Goal: Information Seeking & Learning: Learn about a topic

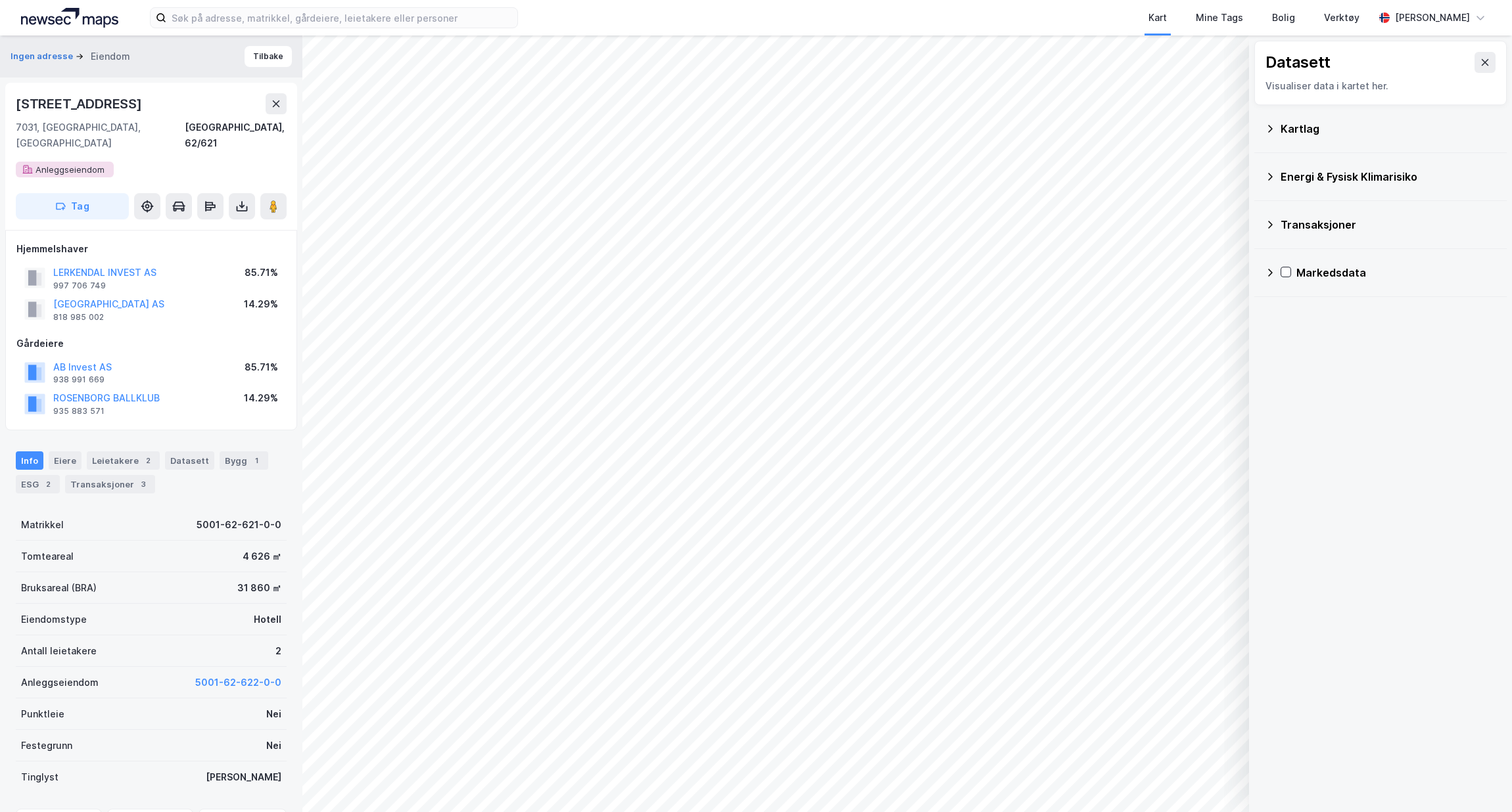
scroll to position [11, 0]
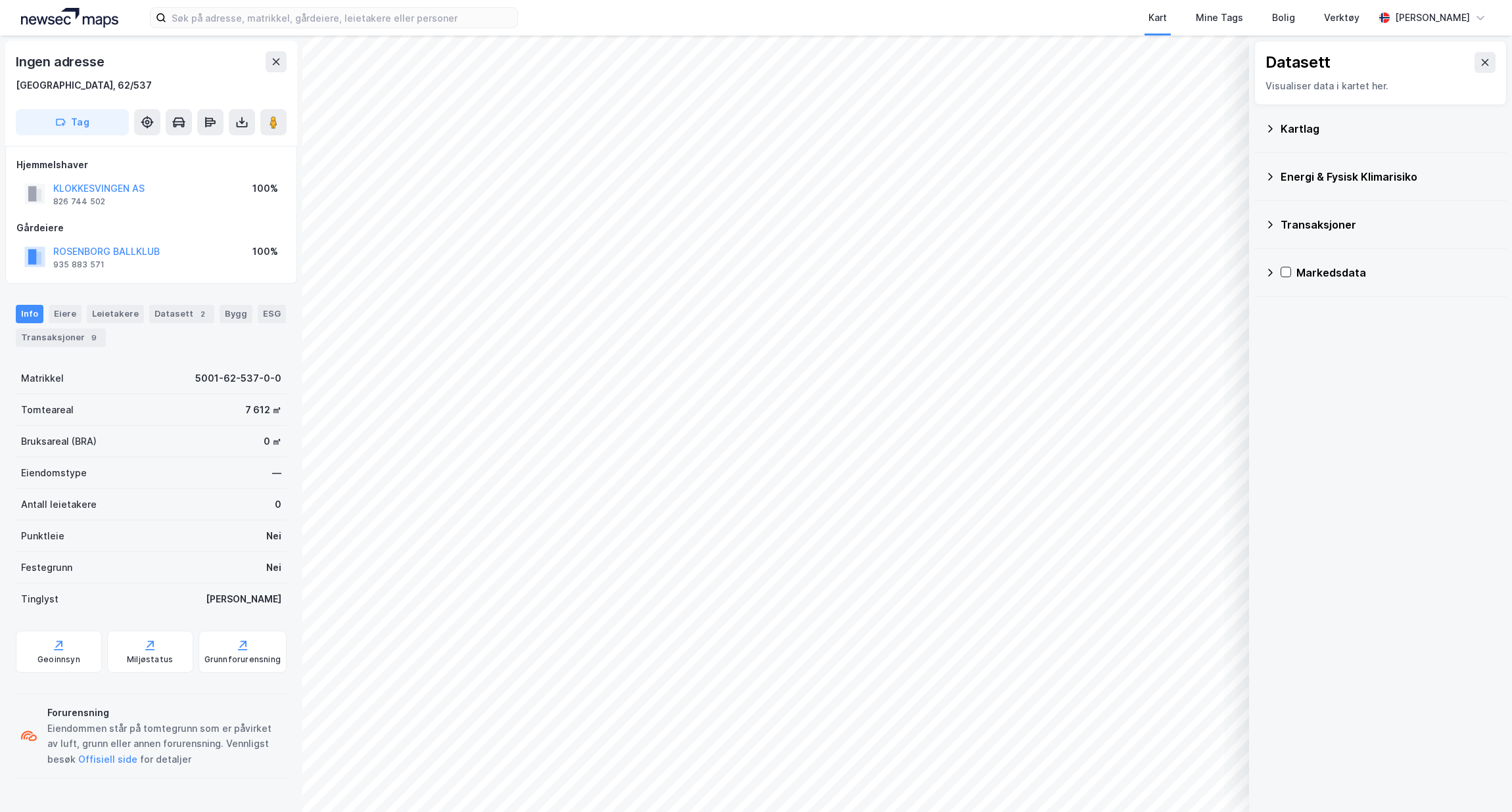
click at [0, 0] on button "KLOKKESVINGEN AS" at bounding box center [0, 0] width 0 height 0
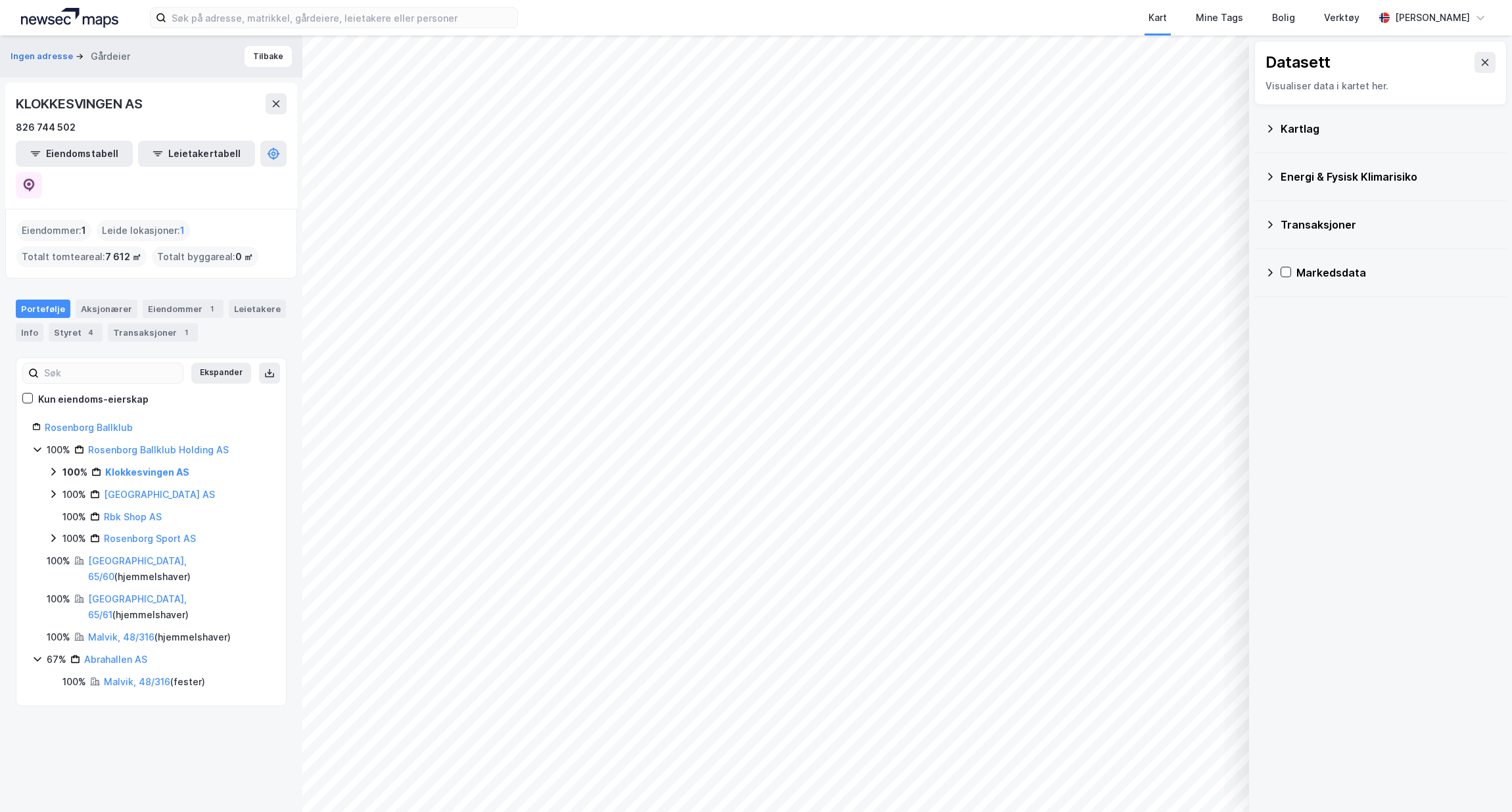
click at [57, 466] on icon at bounding box center [53, 471] width 11 height 11
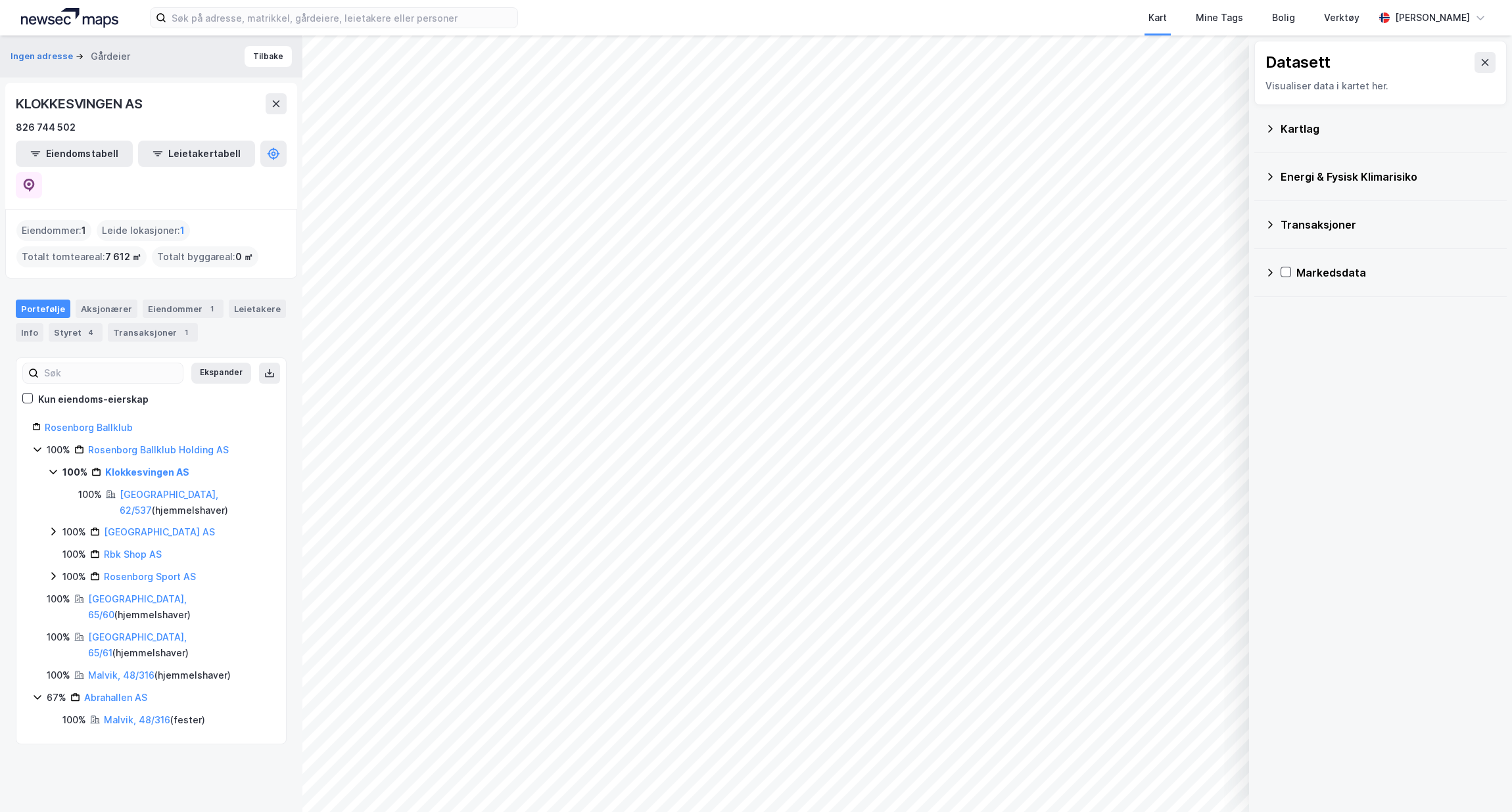
click at [1377, 376] on div "Datasett Visualiser data i kartet her. Kartlag Energi & Fysisk Klimarisiko Tran…" at bounding box center [1380, 424] width 263 height 777
click at [170, 324] on div "Transaksjoner 1" at bounding box center [153, 333] width 90 height 18
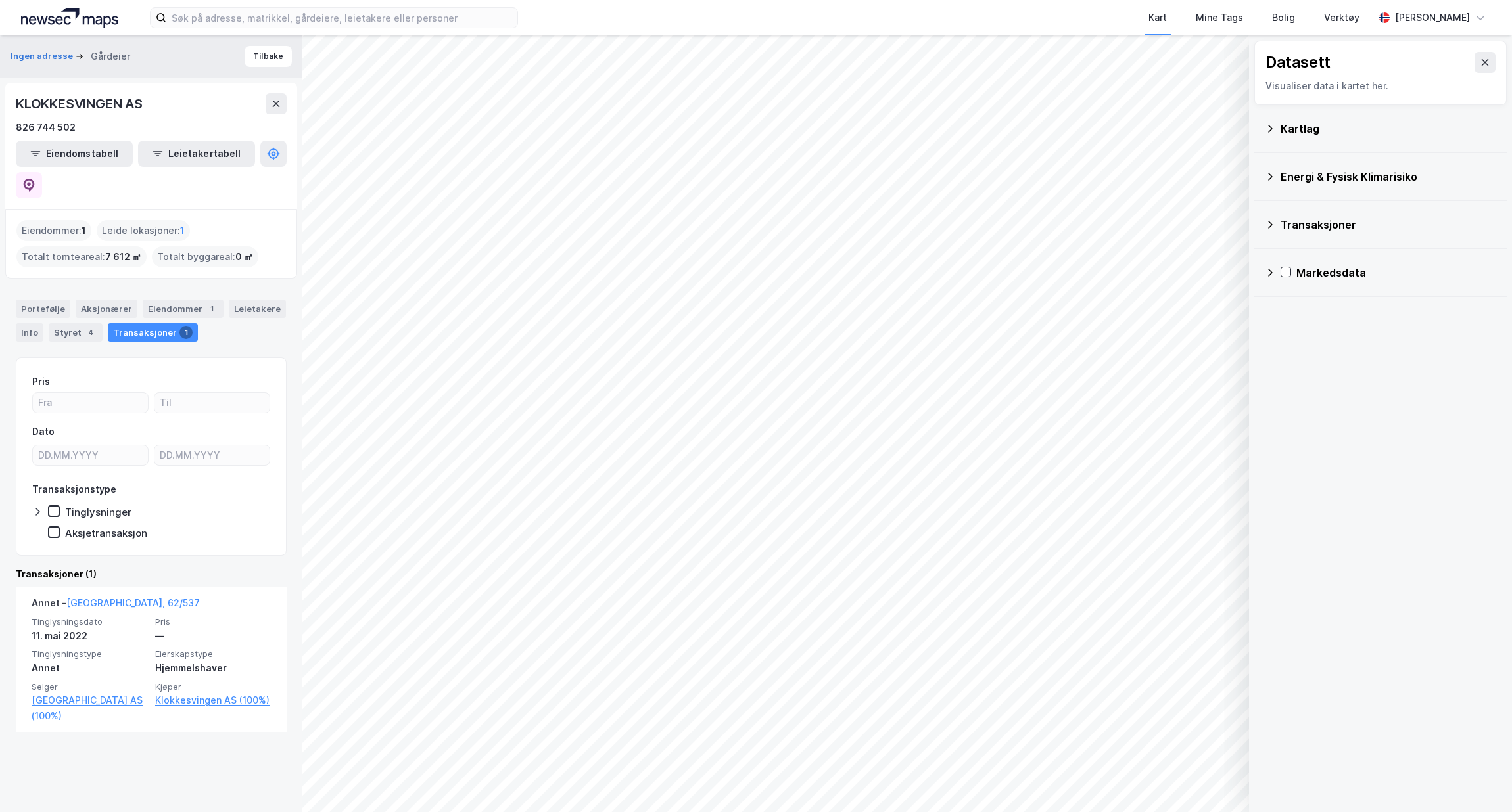
click at [200, 616] on span "Pris" at bounding box center [213, 621] width 116 height 11
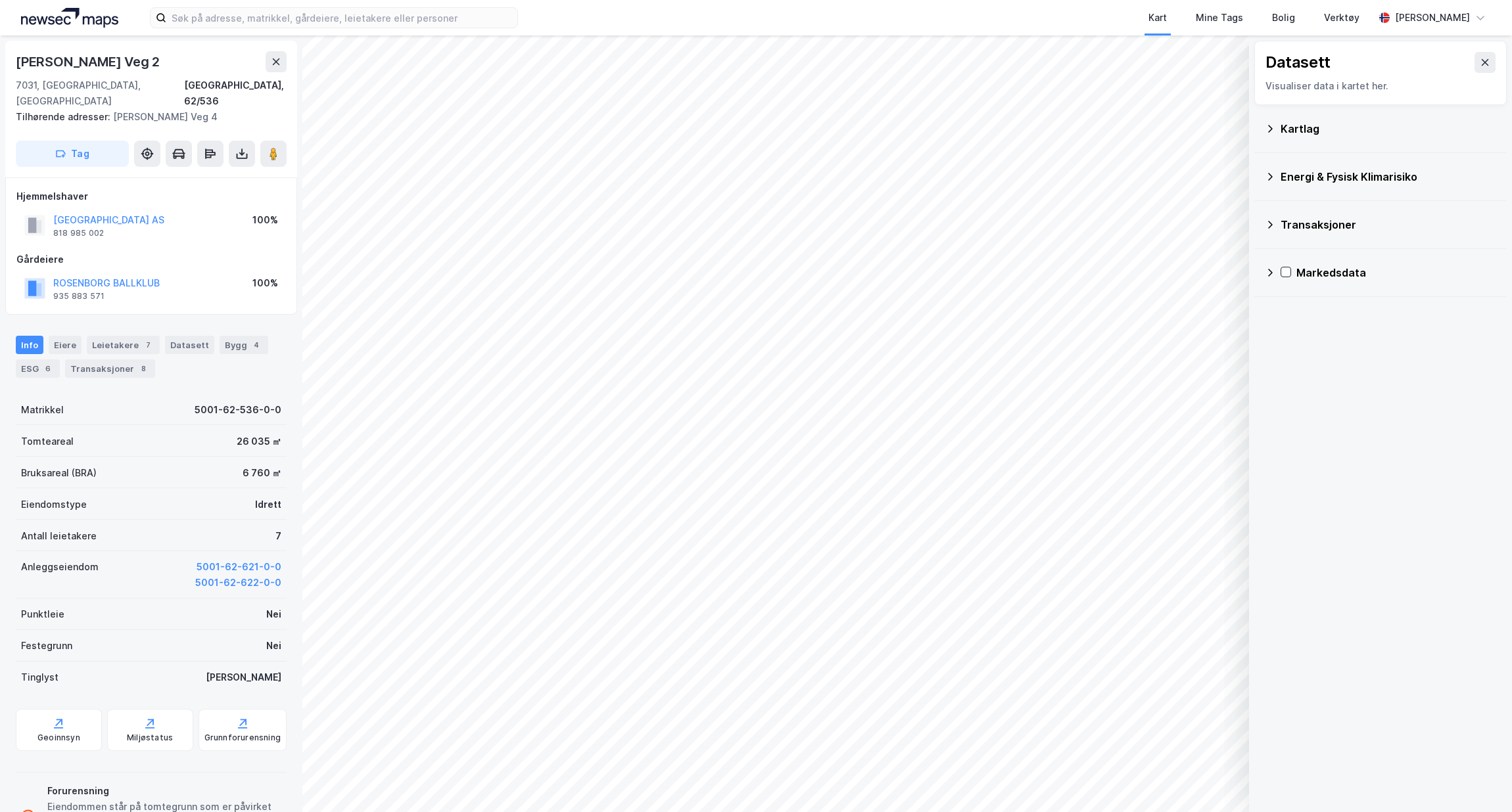
scroll to position [11, 0]
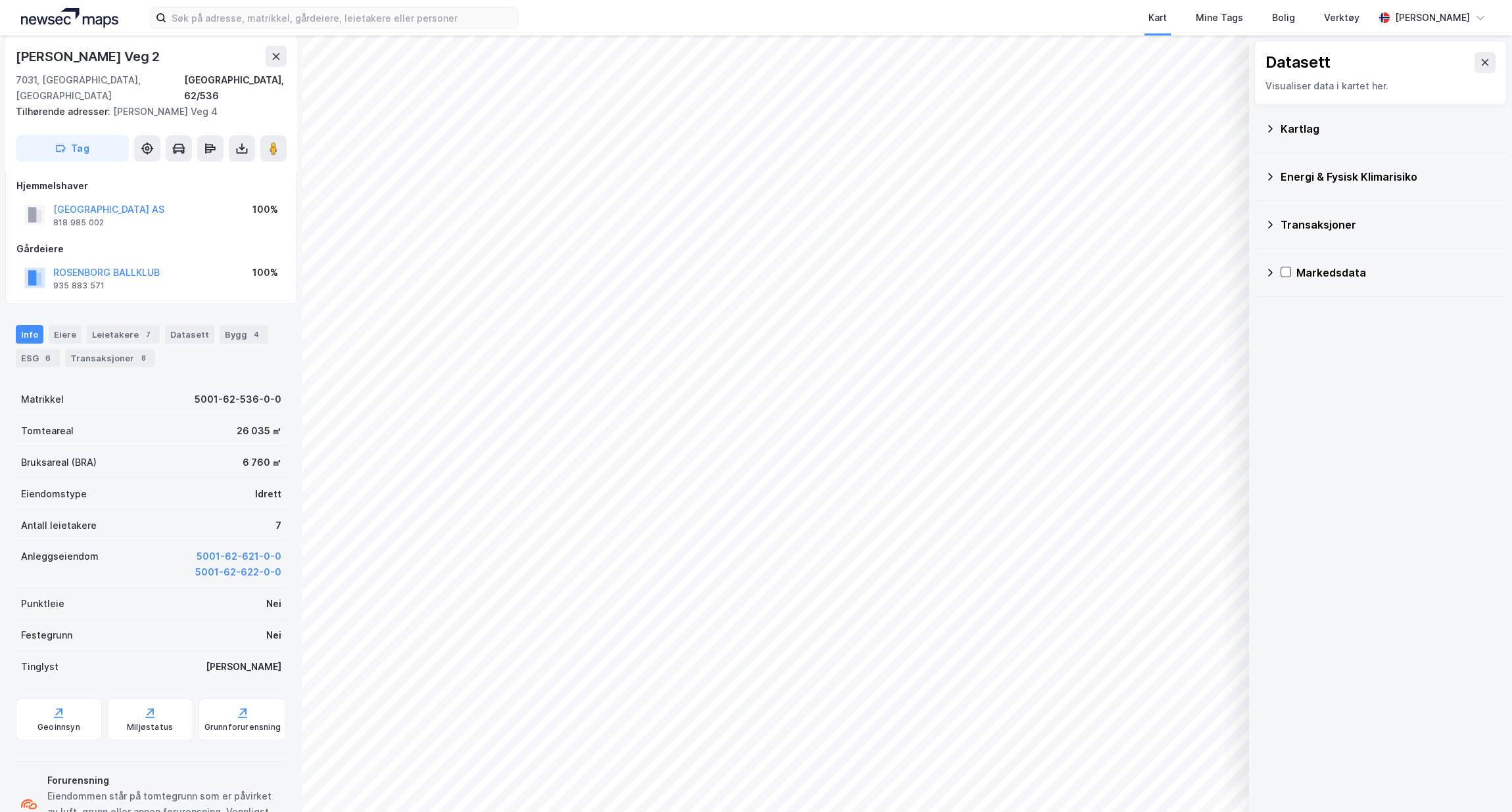
click at [93, 349] on div "Transaksjoner 8" at bounding box center [110, 358] width 90 height 18
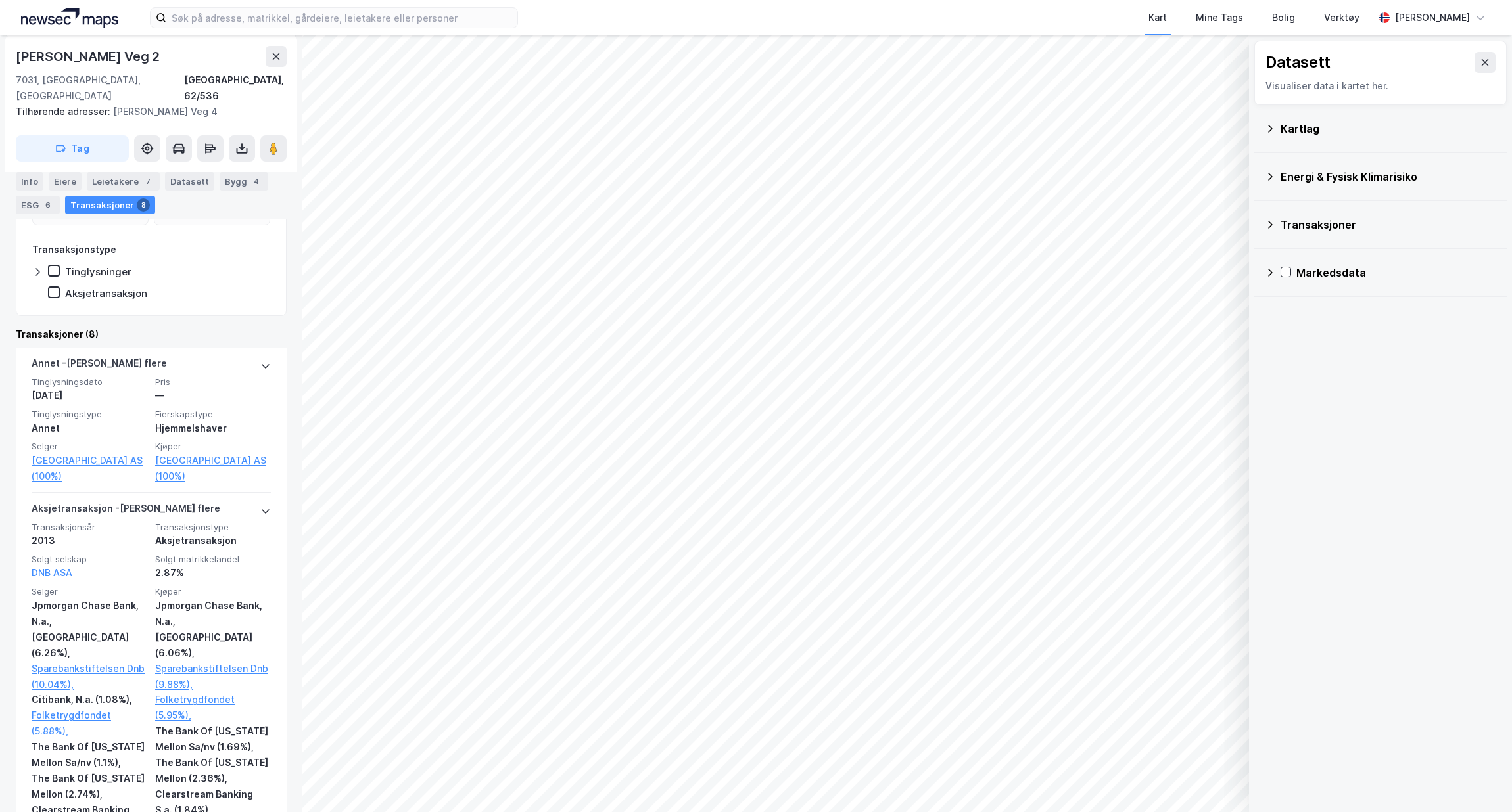
scroll to position [250, 0]
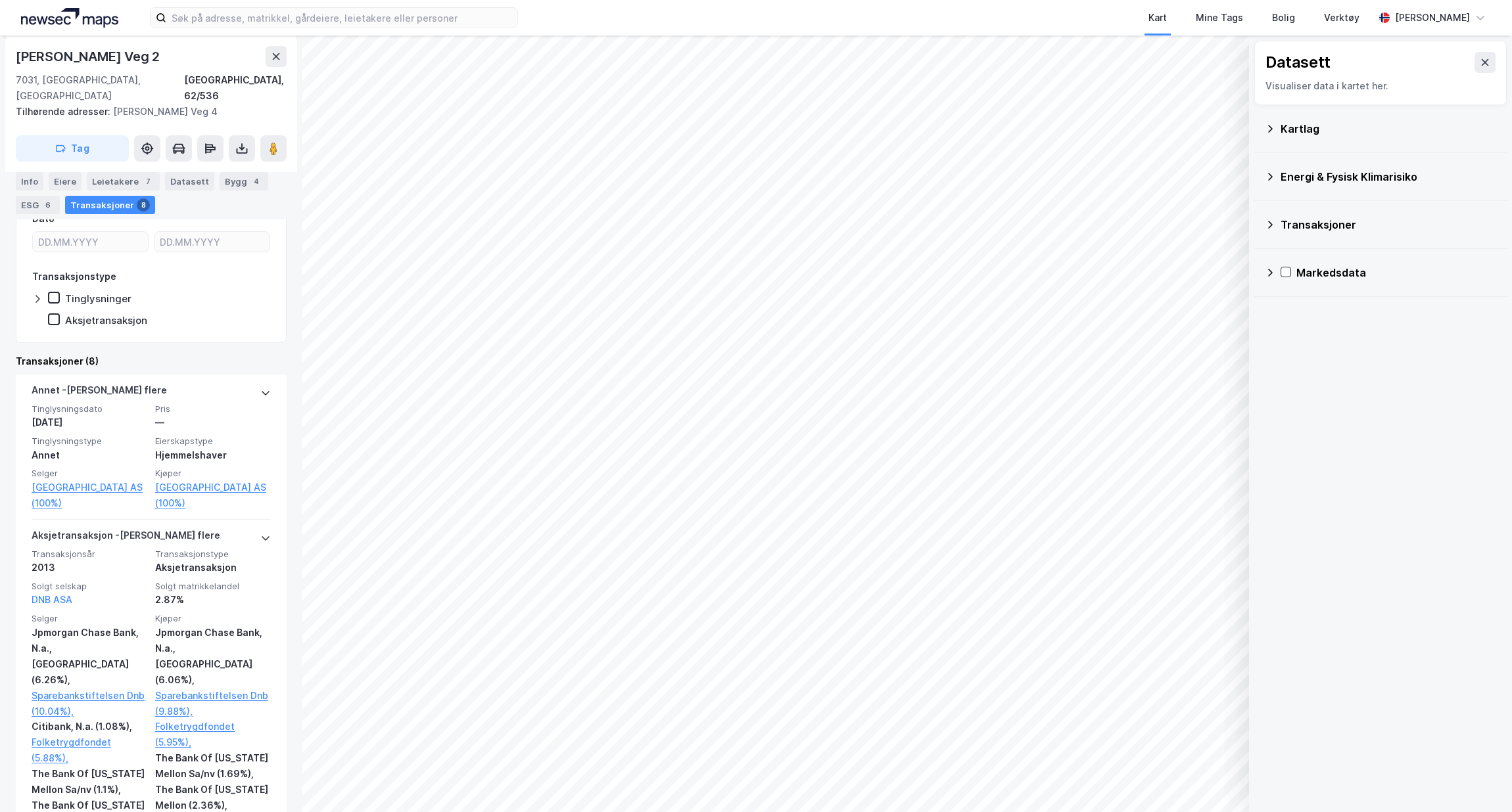
click at [239, 142] on icon at bounding box center [242, 148] width 13 height 13
click at [157, 170] on div "Last ned grunnbok" at bounding box center [177, 175] width 76 height 11
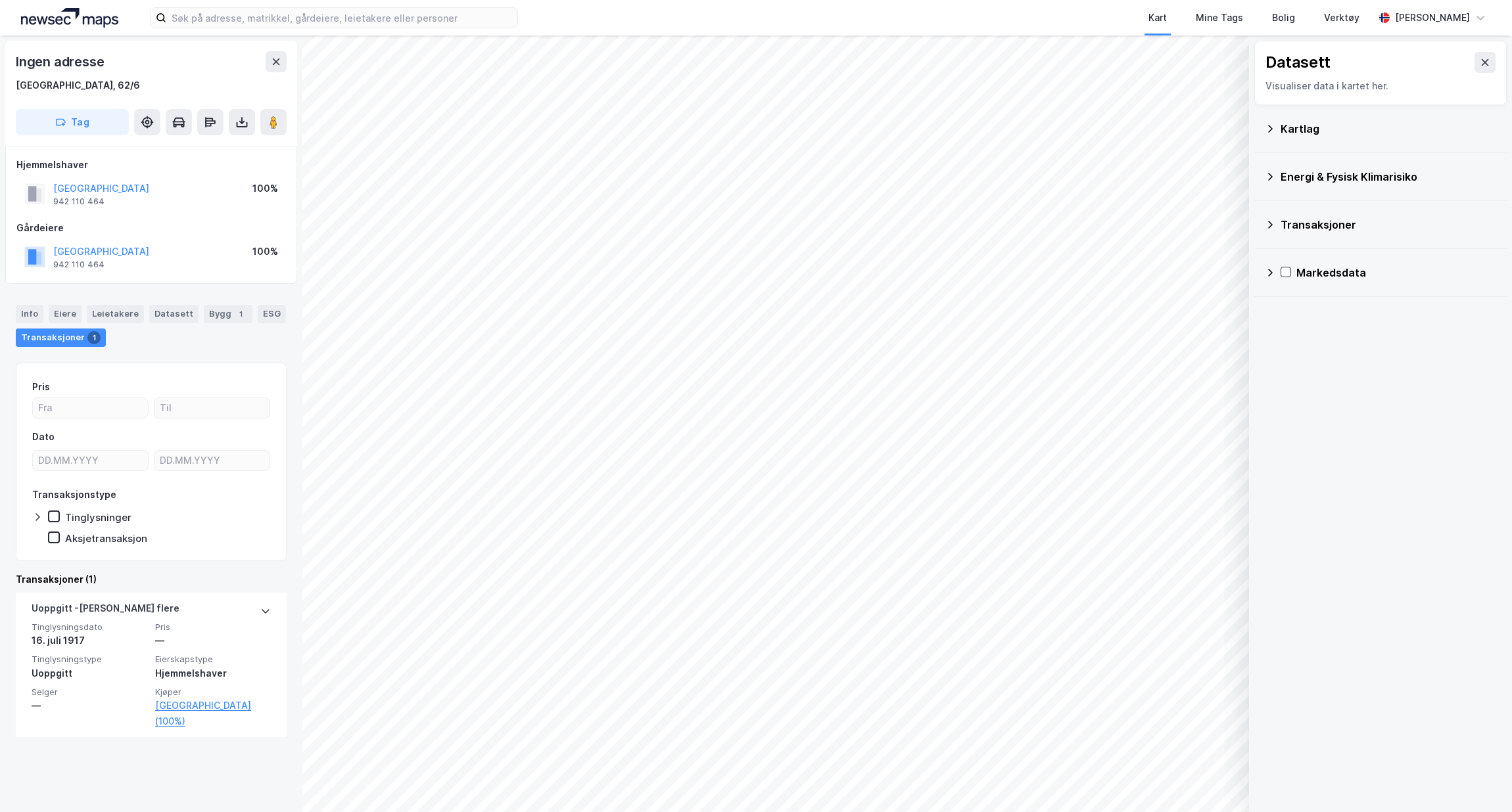
click at [244, 130] on button at bounding box center [242, 122] width 26 height 26
click at [213, 147] on div "Last ned grunnbok" at bounding box center [177, 148] width 76 height 11
click at [1481, 61] on button at bounding box center [1485, 62] width 21 height 21
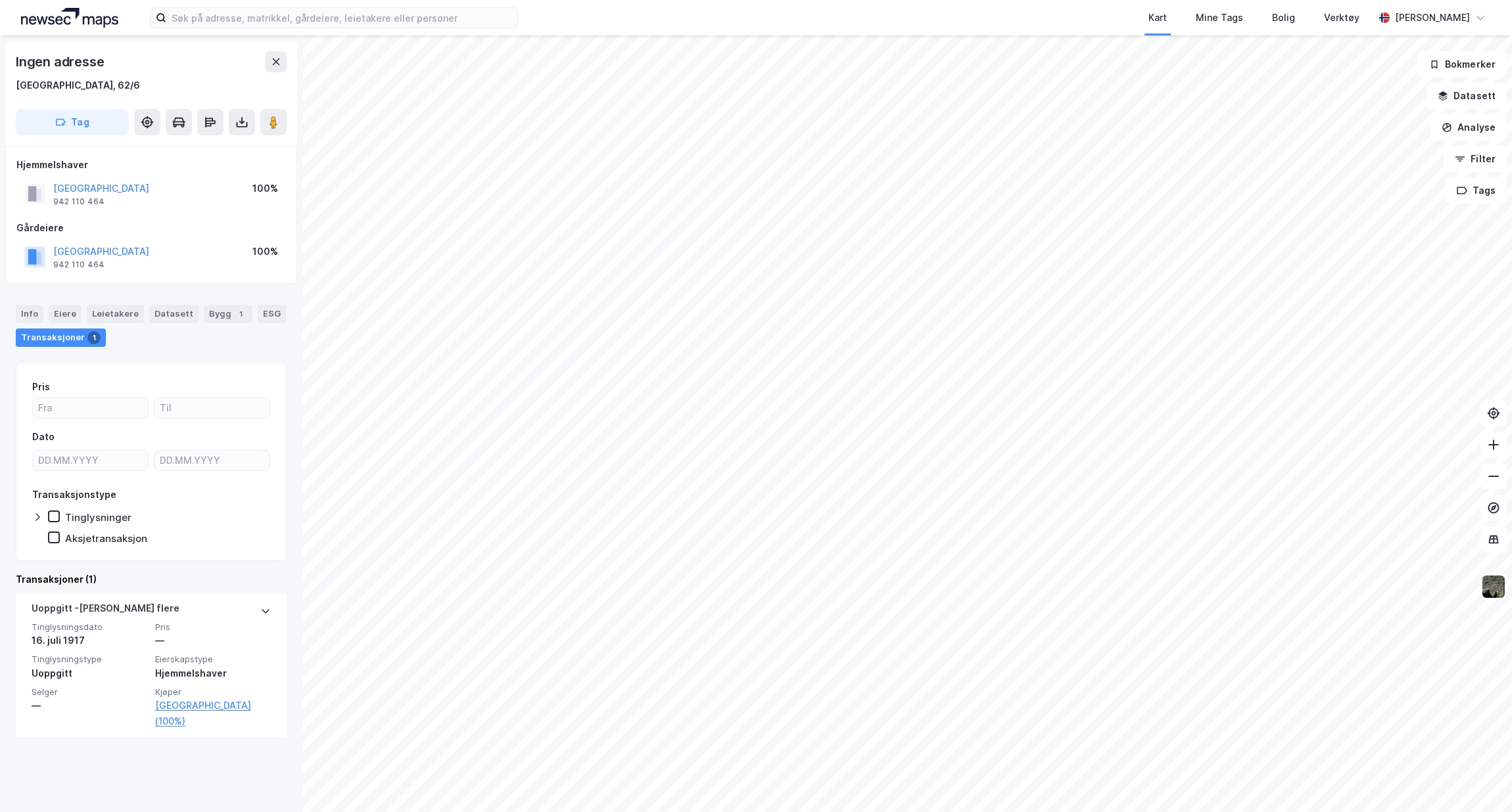
click at [1471, 66] on button "Bokmerker" at bounding box center [1462, 64] width 89 height 26
click at [280, 66] on icon at bounding box center [276, 62] width 11 height 11
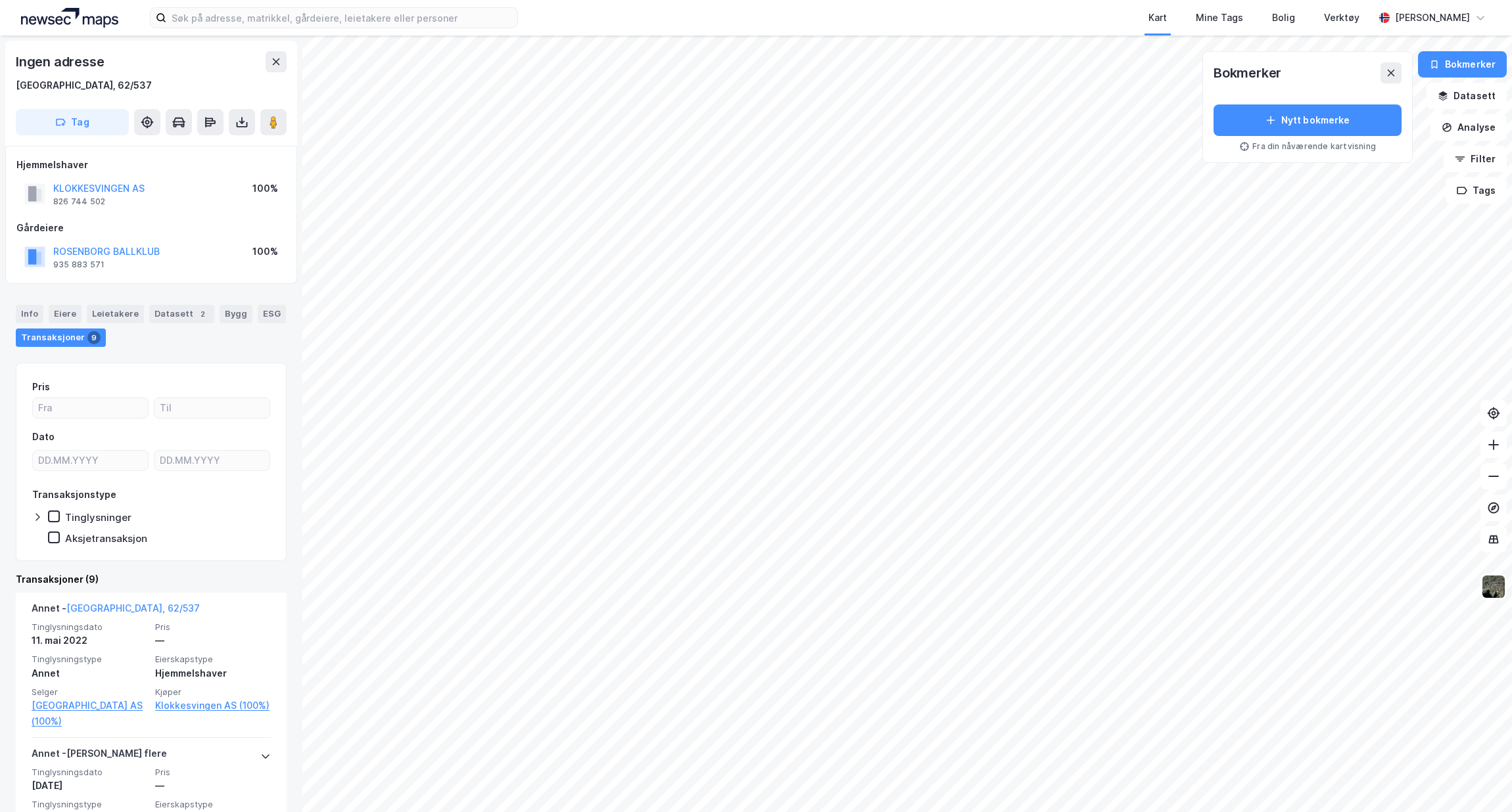
click at [275, 64] on icon at bounding box center [276, 62] width 11 height 11
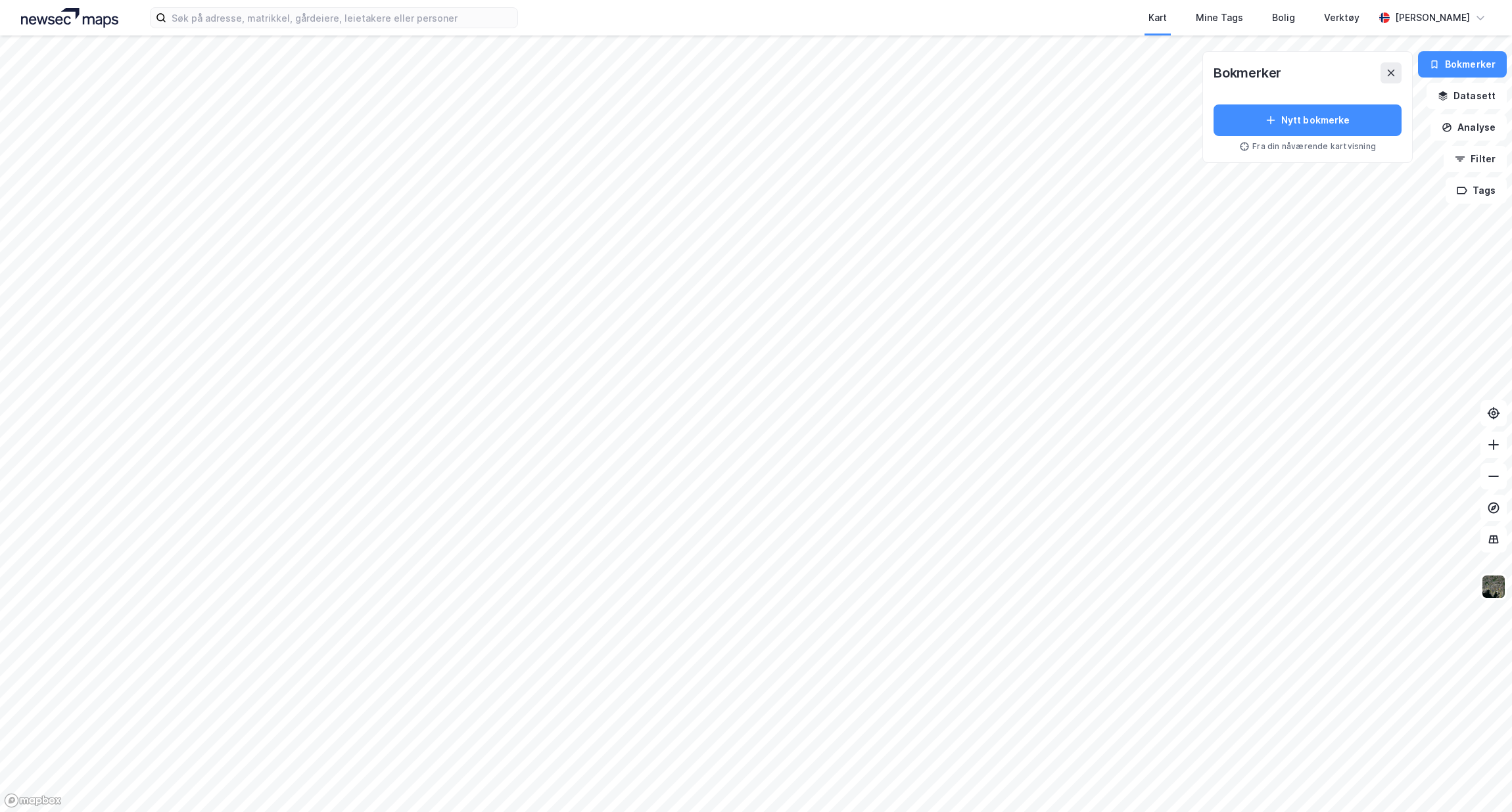
click at [1324, 23] on div "Verktøy" at bounding box center [1342, 18] width 36 height 16
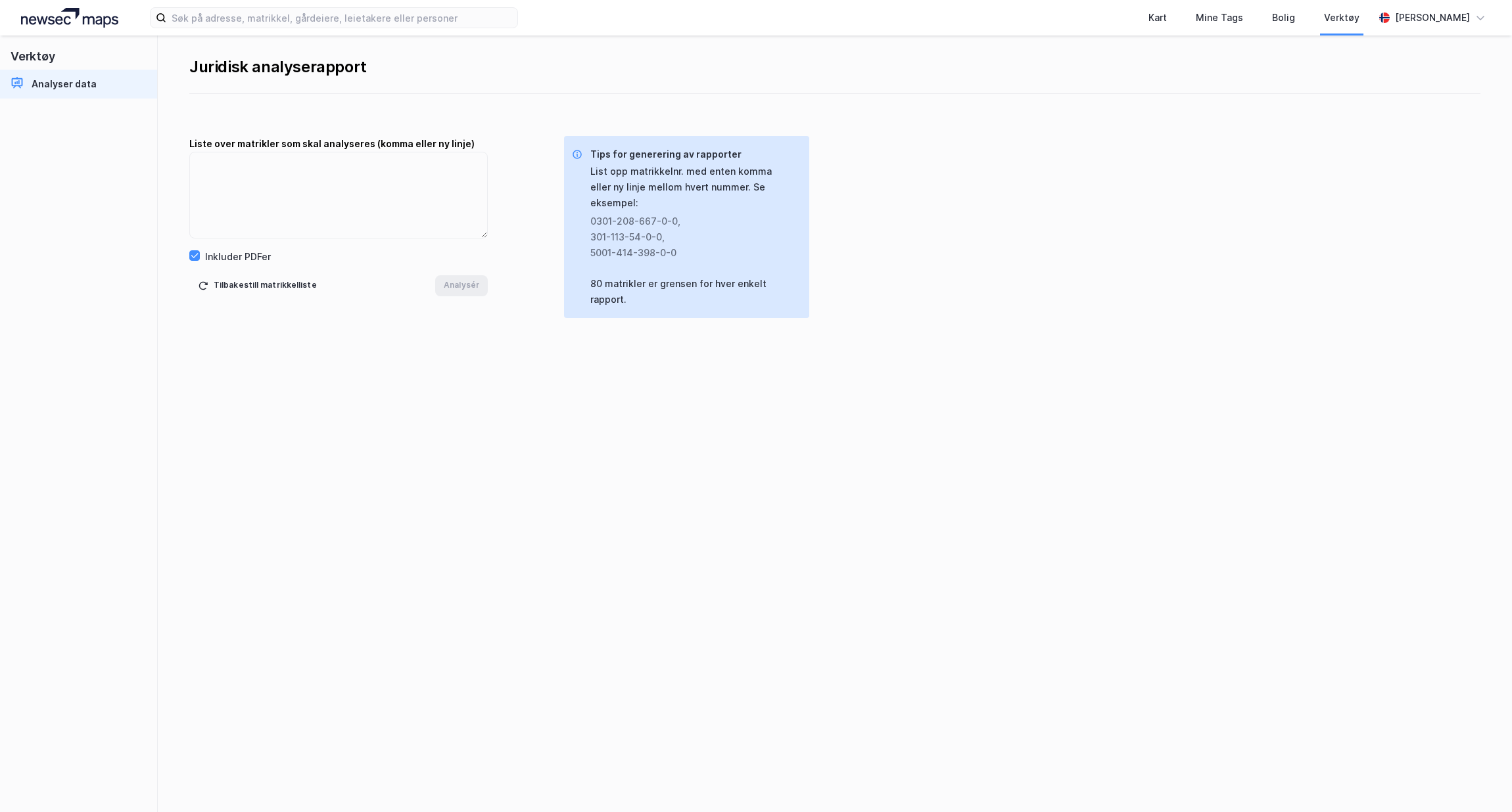
click at [1324, 23] on div "Verktøy" at bounding box center [1342, 18] width 36 height 16
click at [1148, 22] on div "Kart" at bounding box center [1157, 18] width 18 height 16
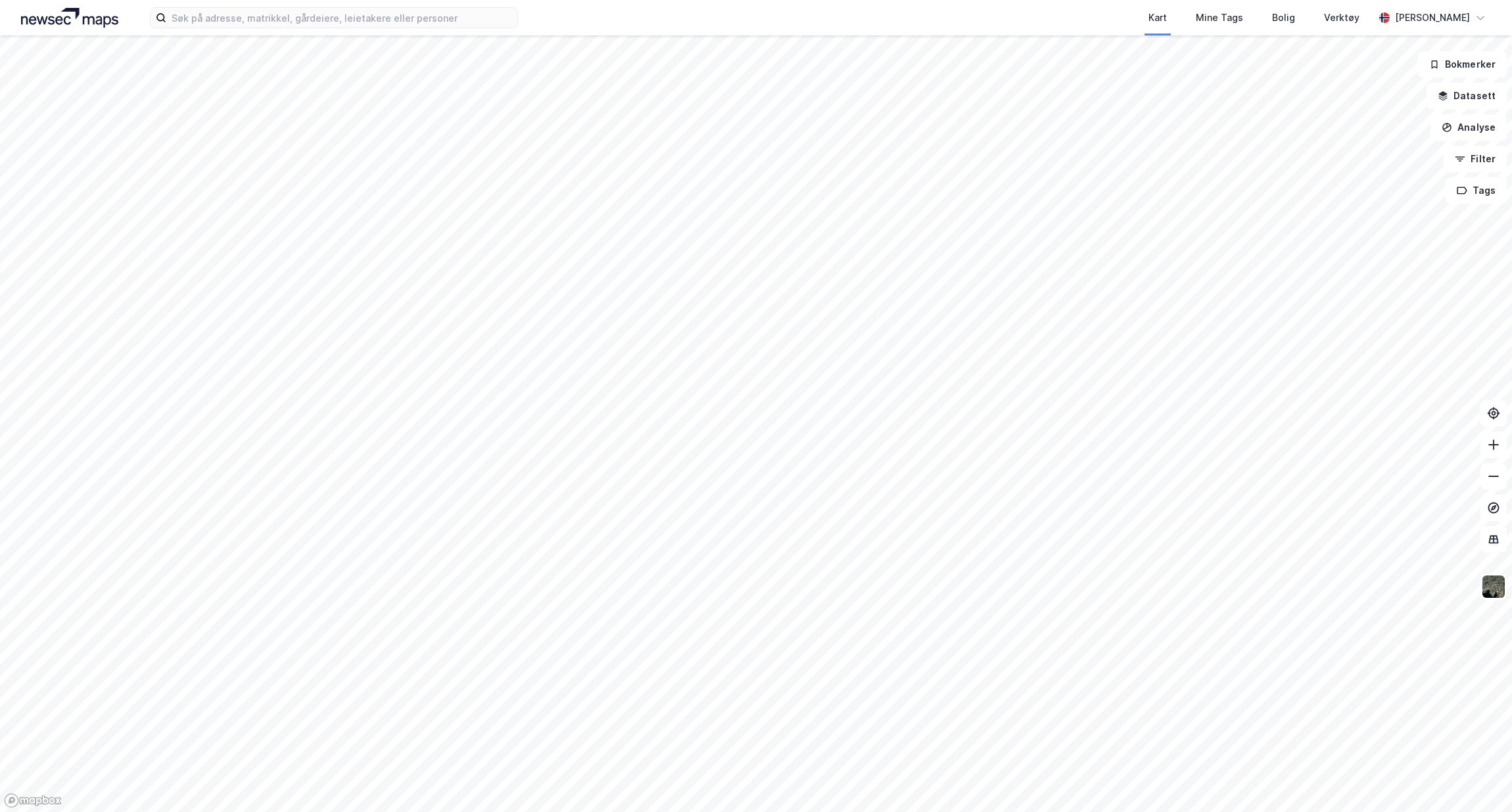
click at [1464, 160] on icon "button" at bounding box center [1460, 159] width 11 height 11
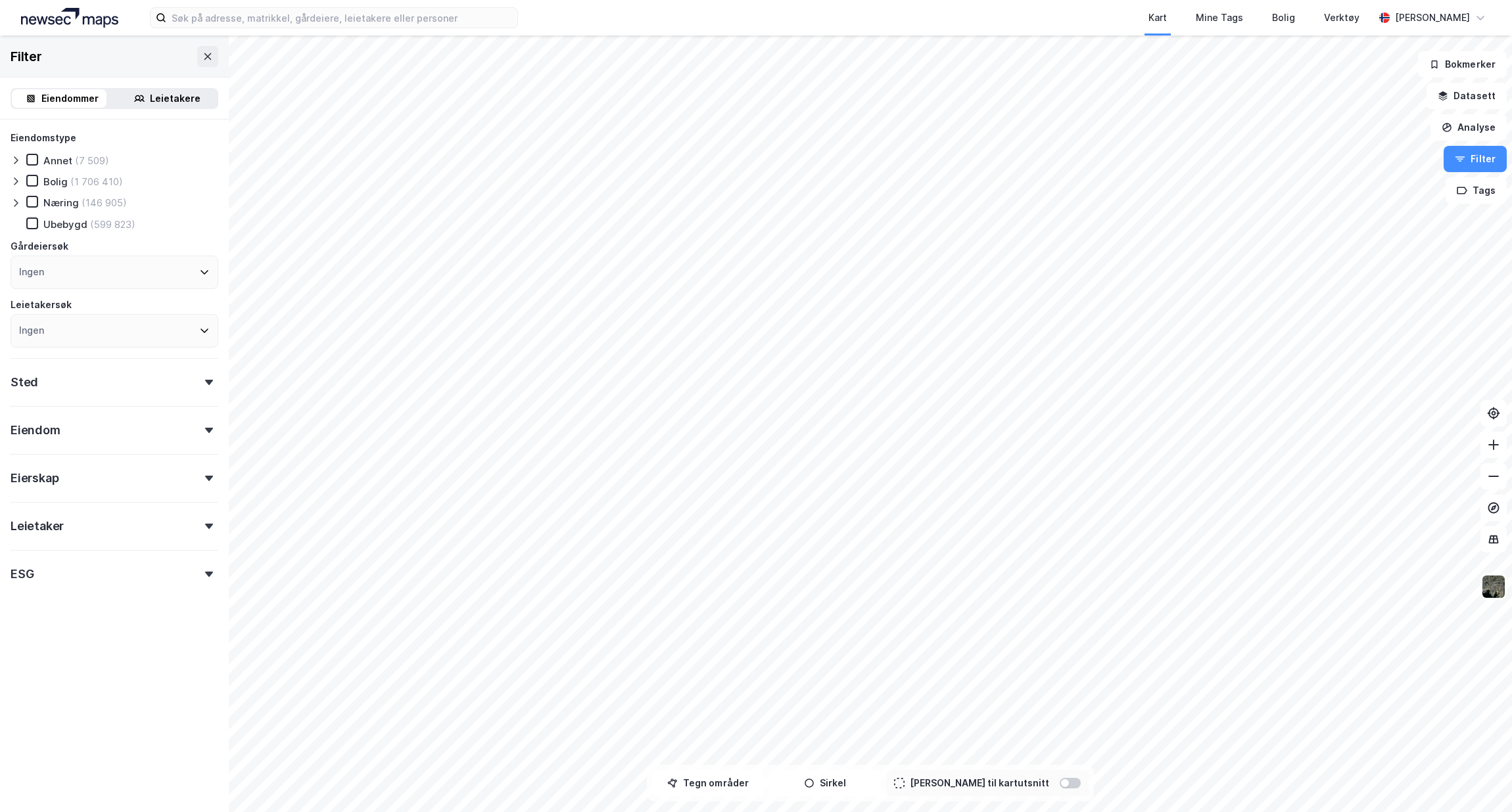
click at [1464, 160] on icon "button" at bounding box center [1460, 159] width 11 height 11
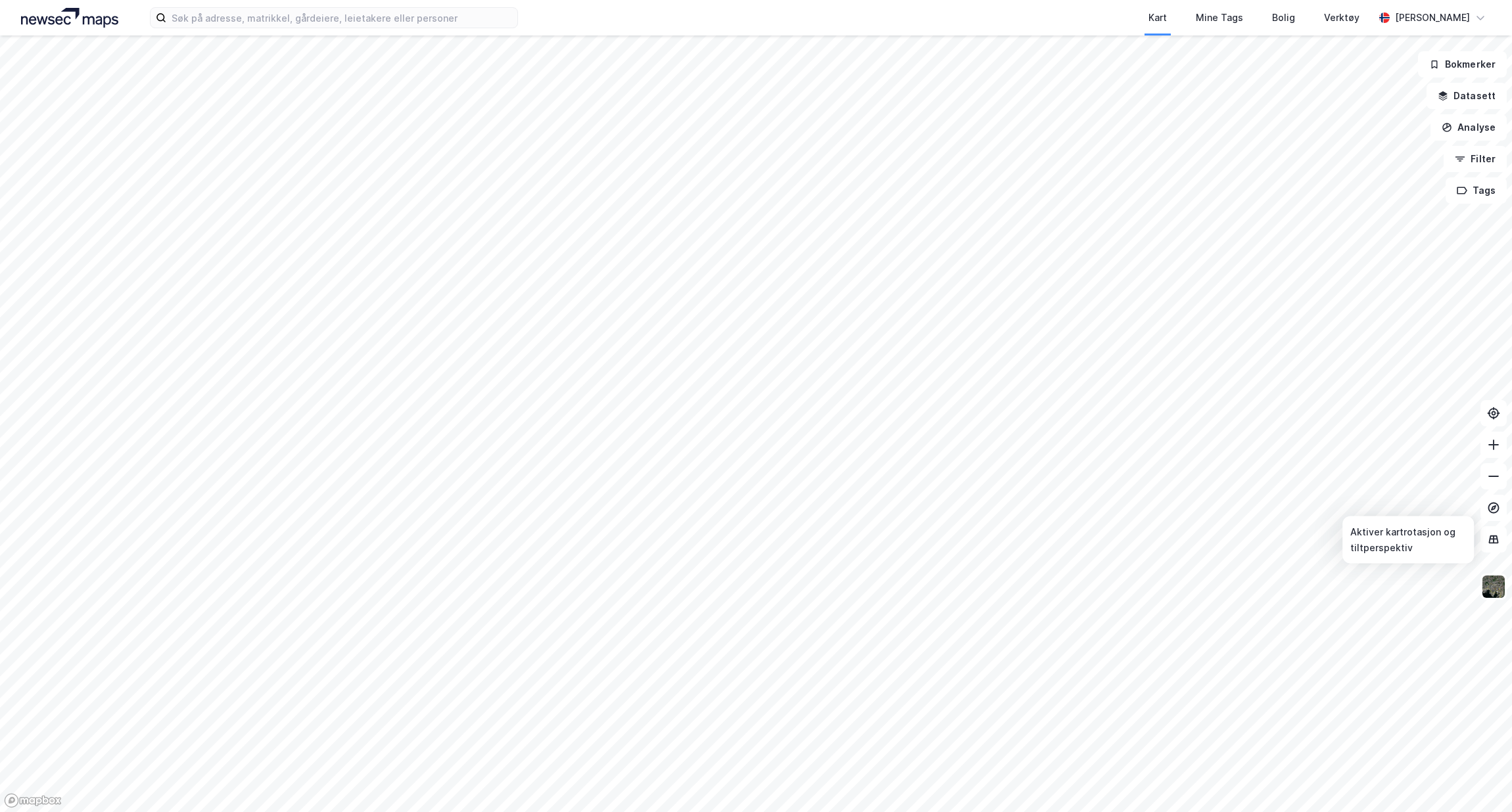
click at [1489, 544] on icon at bounding box center [1493, 539] width 13 height 13
click at [1478, 165] on button "Filter" at bounding box center [1475, 159] width 63 height 26
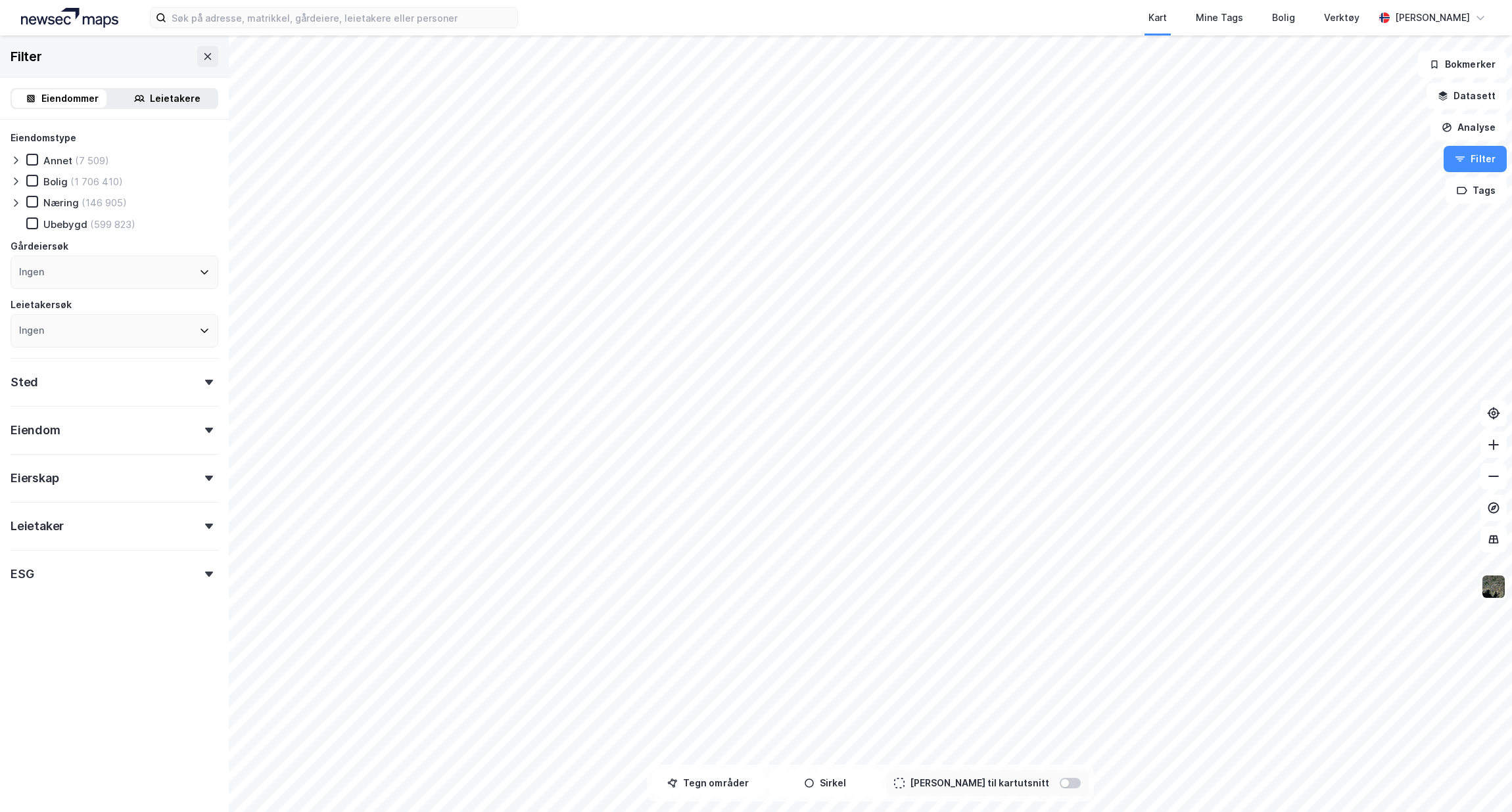
click at [1478, 164] on button "Filter" at bounding box center [1475, 159] width 63 height 26
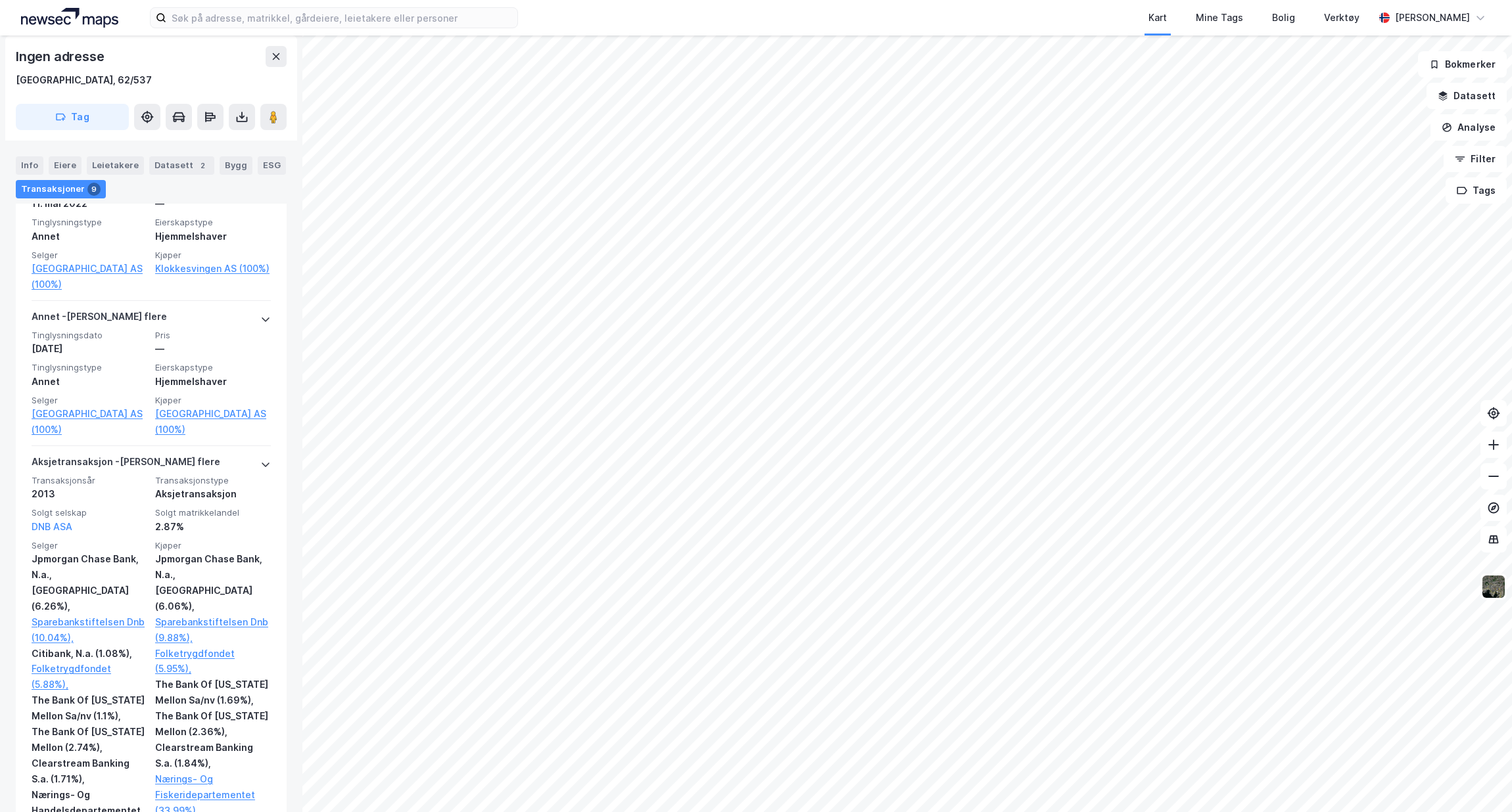
scroll to position [437, 0]
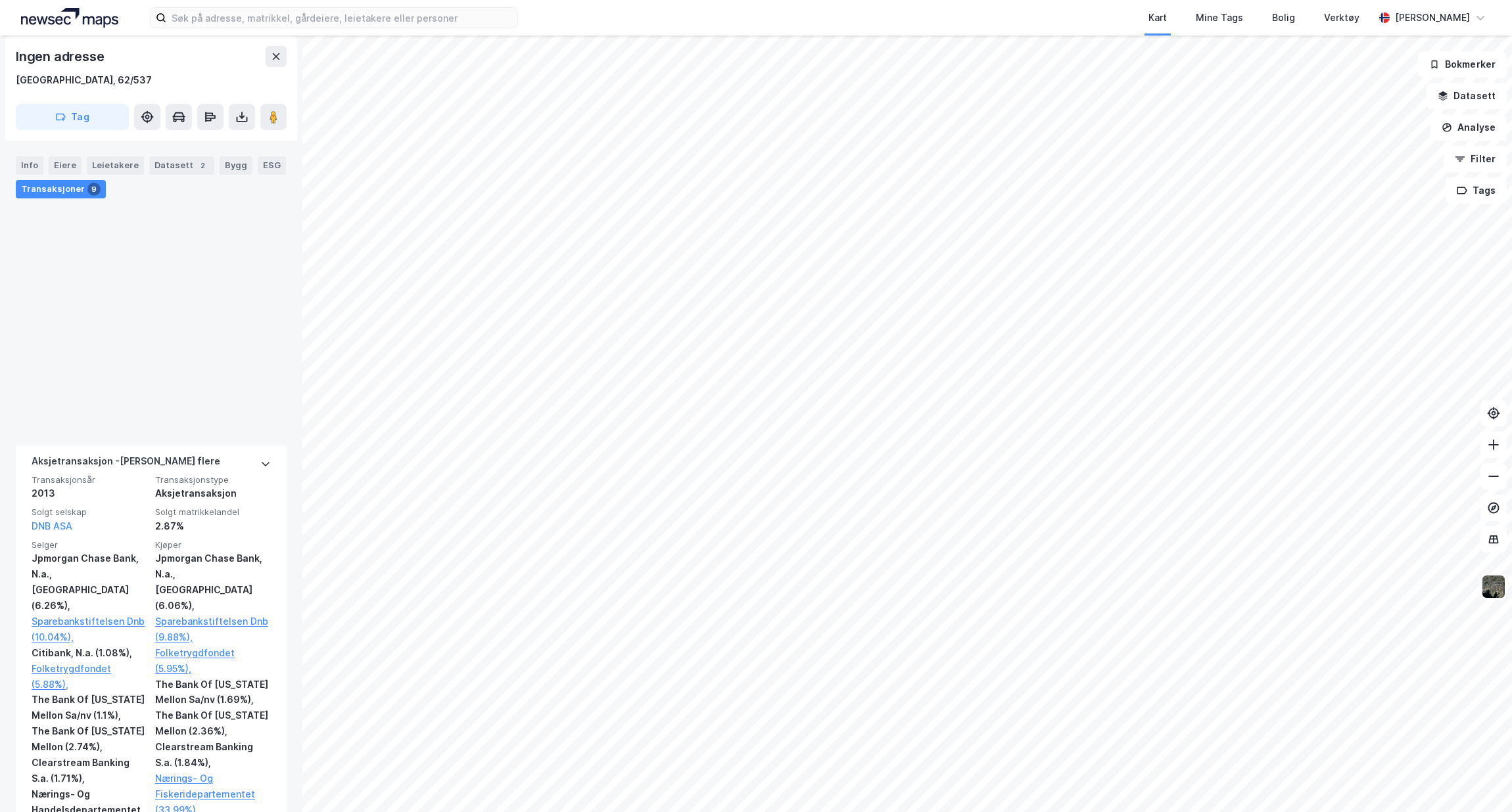
click at [31, 168] on div "Info" at bounding box center [30, 166] width 28 height 18
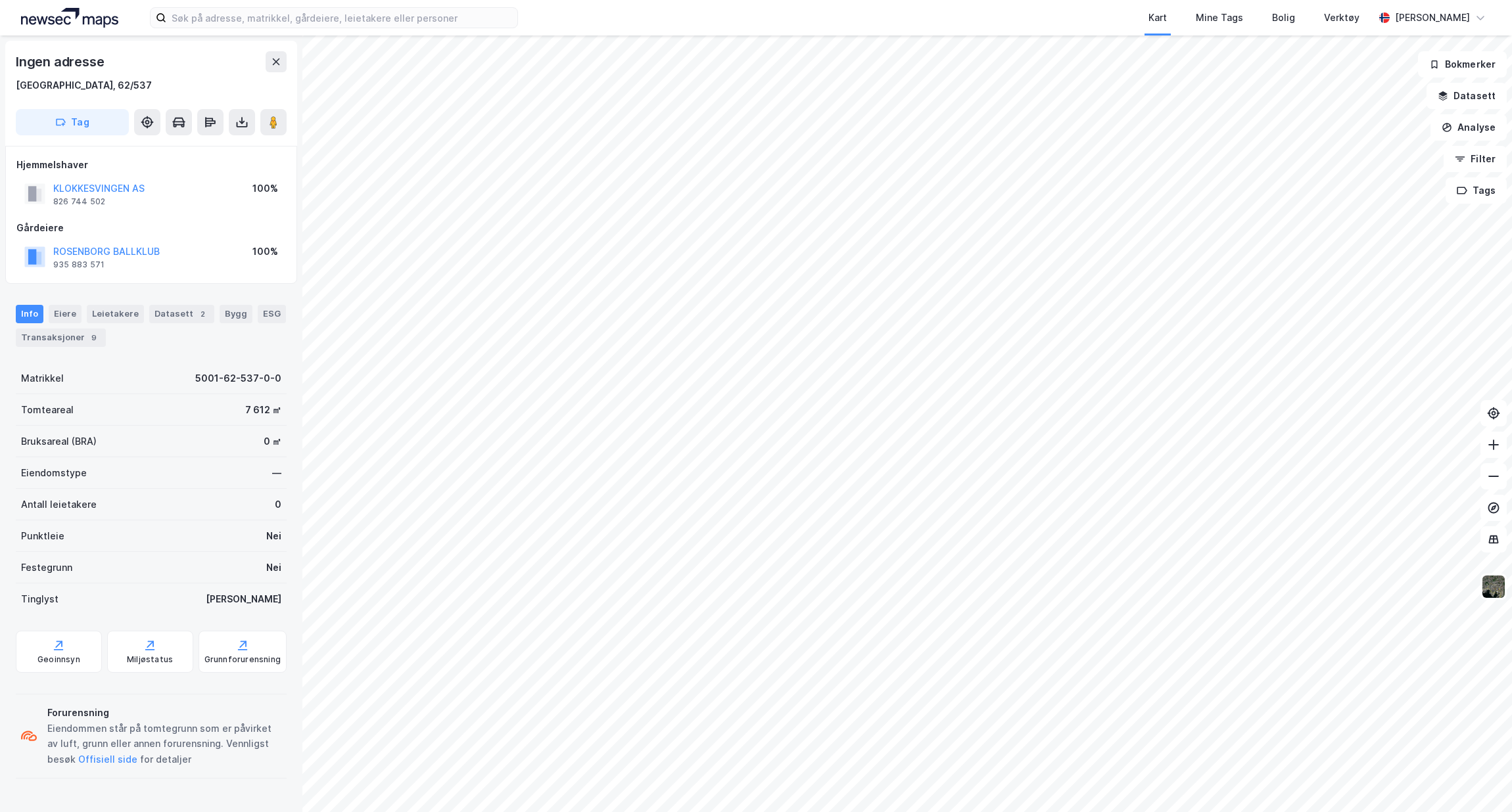
click at [186, 714] on div "Forurensning" at bounding box center [164, 713] width 234 height 16
click at [181, 740] on div "Eiendommen står på tomtegrunn som er påvirket av luft, grunn eller annen forure…" at bounding box center [164, 744] width 234 height 47
click at [195, 764] on div "Eiendommen står på tomtegrunn som er påvirket av luft, grunn eller annen forure…" at bounding box center [164, 744] width 234 height 47
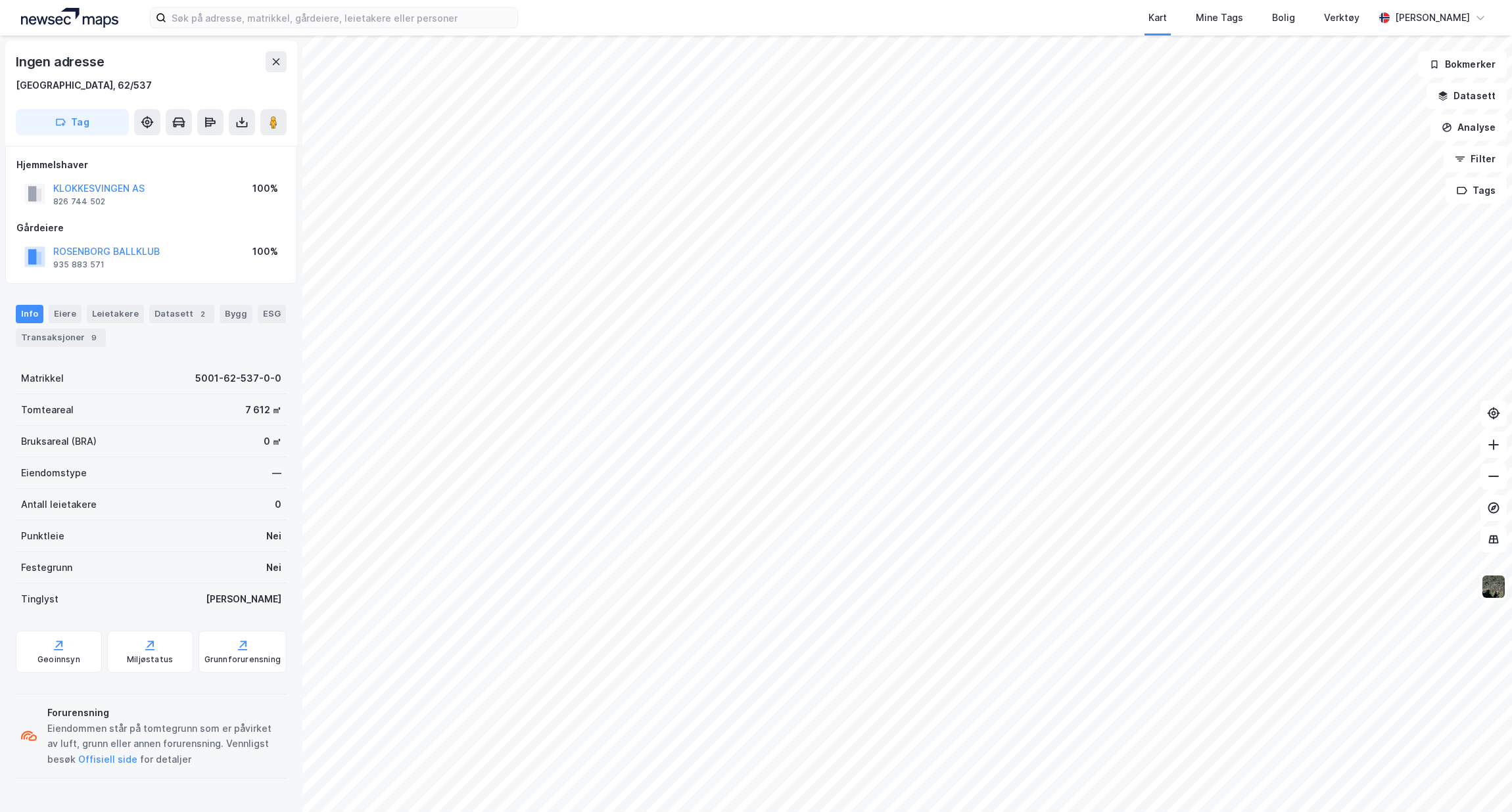
click at [39, 661] on div "Geoinnsyn" at bounding box center [59, 659] width 43 height 11
